Goal: Book appointment/travel/reservation

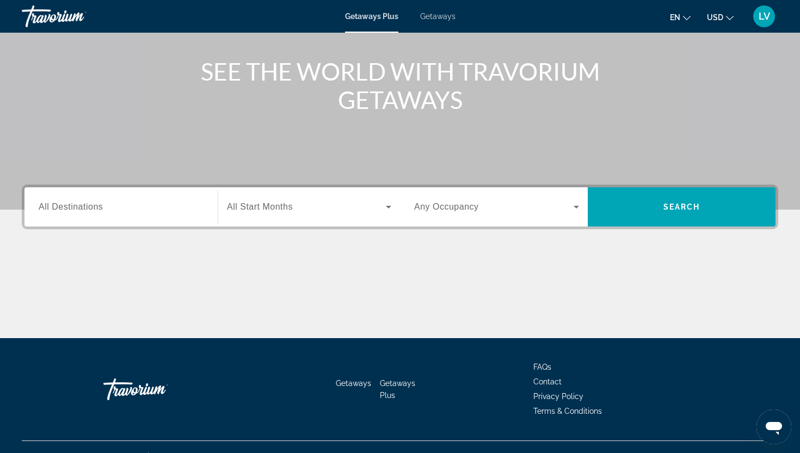
scroll to position [136, 0]
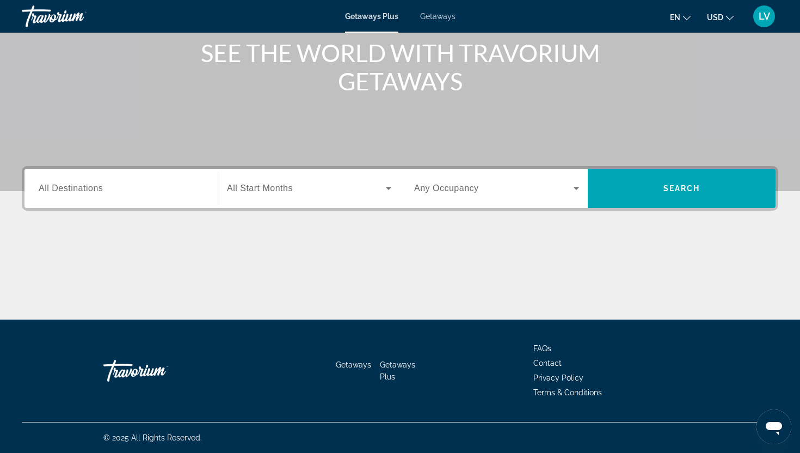
click at [151, 179] on div "Search widget" at bounding box center [121, 188] width 165 height 31
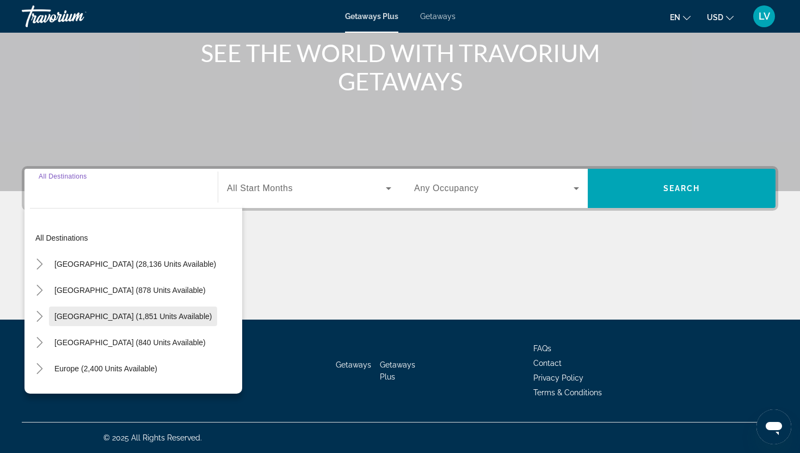
click at [123, 312] on span "[GEOGRAPHIC_DATA] (1,851 units available)" at bounding box center [132, 316] width 157 height 9
type input "**********"
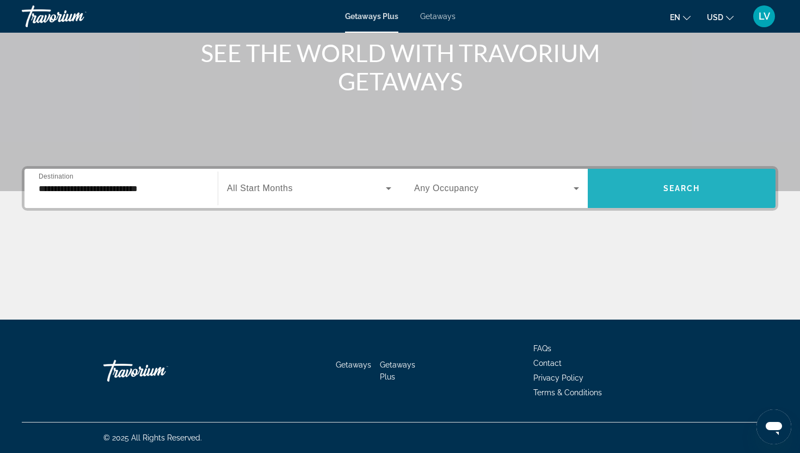
click at [655, 172] on span "Search widget" at bounding box center [682, 188] width 188 height 39
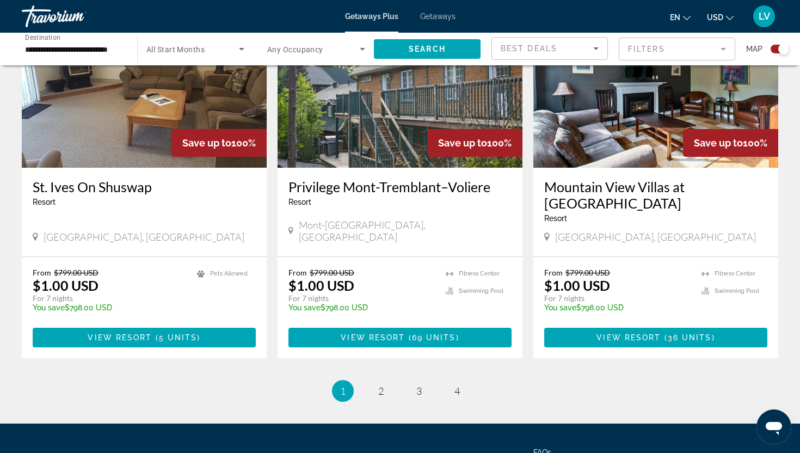
scroll to position [1591, 0]
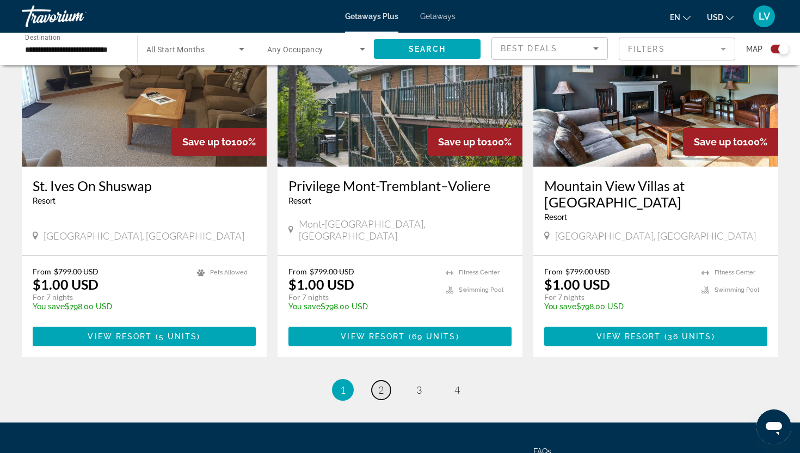
click at [378, 395] on span "2" at bounding box center [380, 390] width 5 height 12
